Goal: Information Seeking & Learning: Compare options

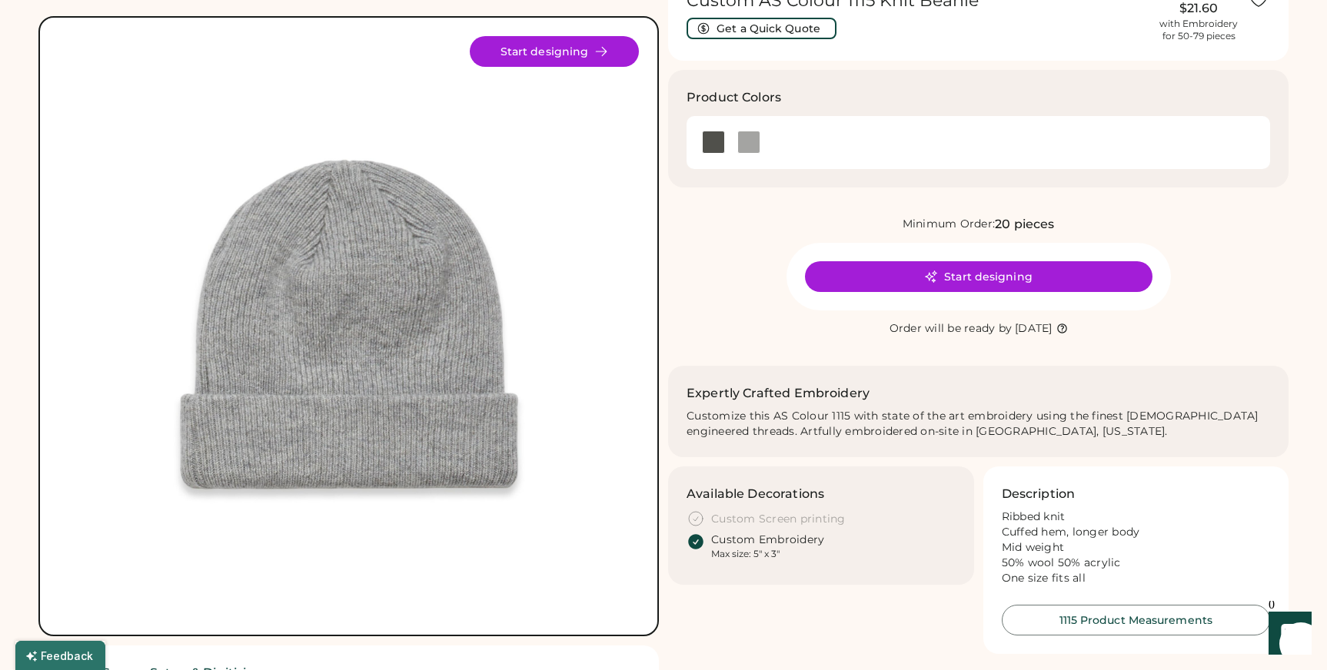
scroll to position [88, 0]
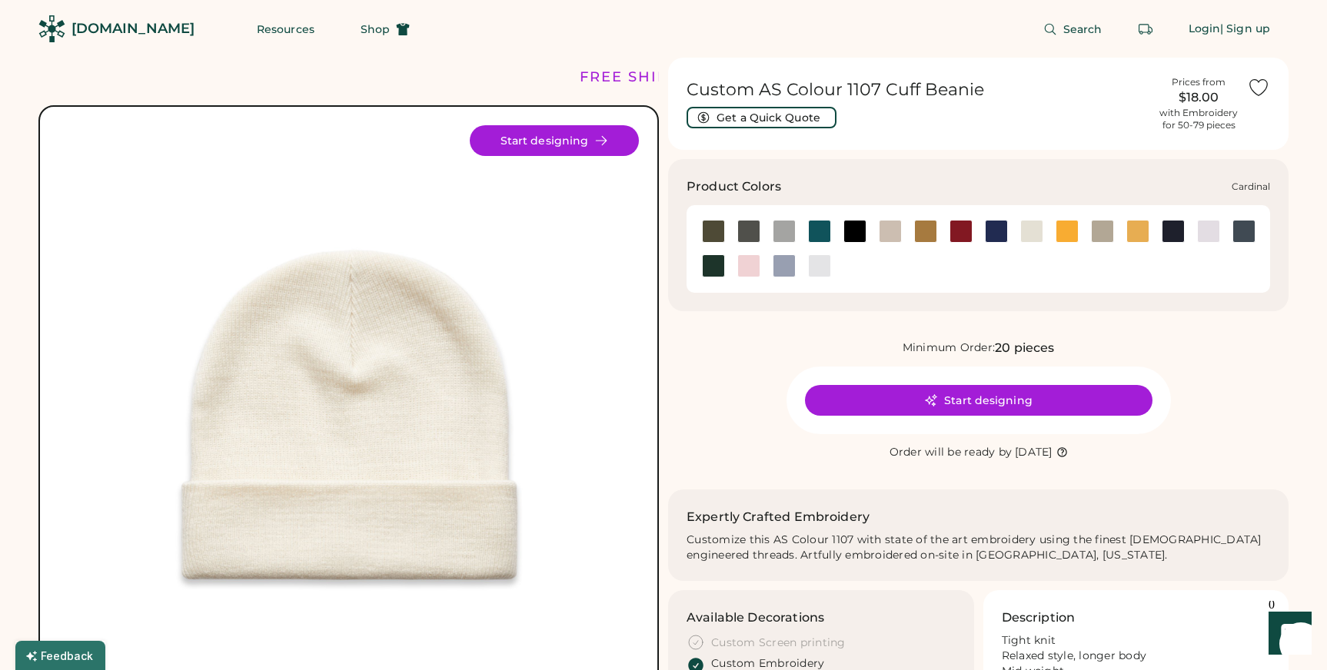
click at [954, 231] on div at bounding box center [961, 231] width 23 height 23
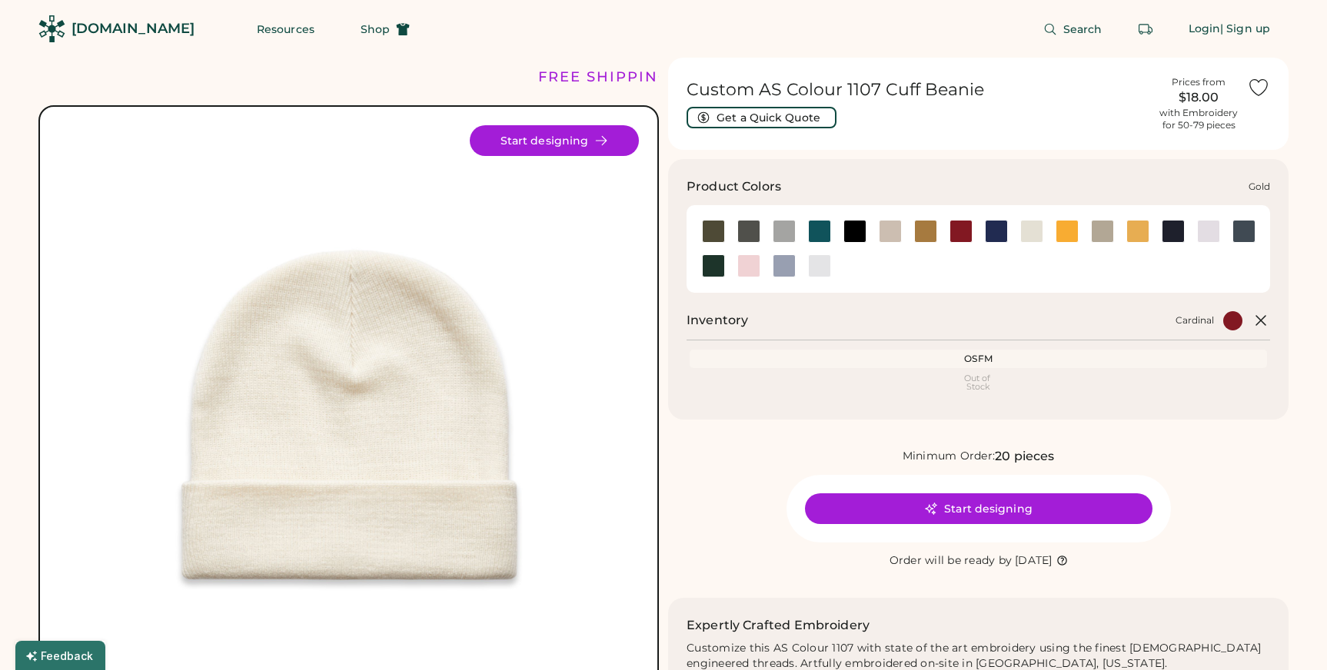
click at [1071, 231] on div at bounding box center [1067, 231] width 23 height 23
